Goal: Information Seeking & Learning: Learn about a topic

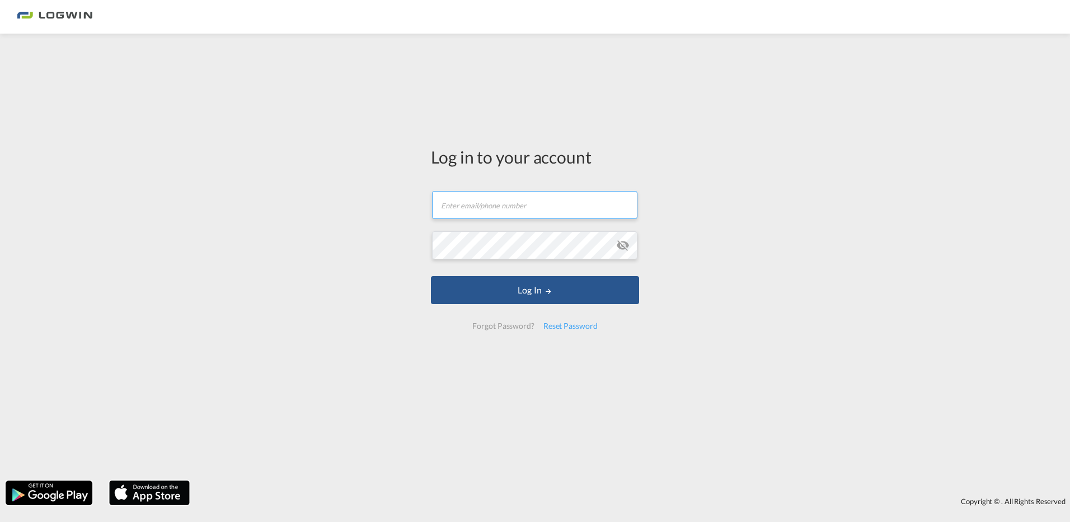
type input "[PERSON_NAME][EMAIL_ADDRESS][PERSON_NAME][DOMAIN_NAME]"
click at [565, 304] on form "[PERSON_NAME][EMAIL_ADDRESS][PERSON_NAME][DOMAIN_NAME] Email field is required …" at bounding box center [535, 260] width 208 height 161
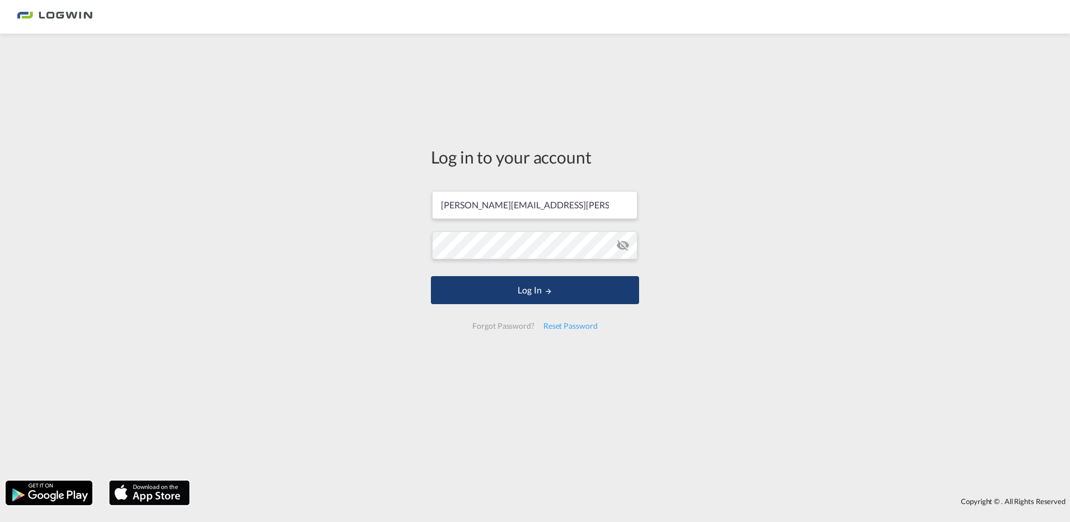
click at [565, 292] on button "Log In" at bounding box center [535, 290] width 208 height 28
